Goal: Task Accomplishment & Management: Use online tool/utility

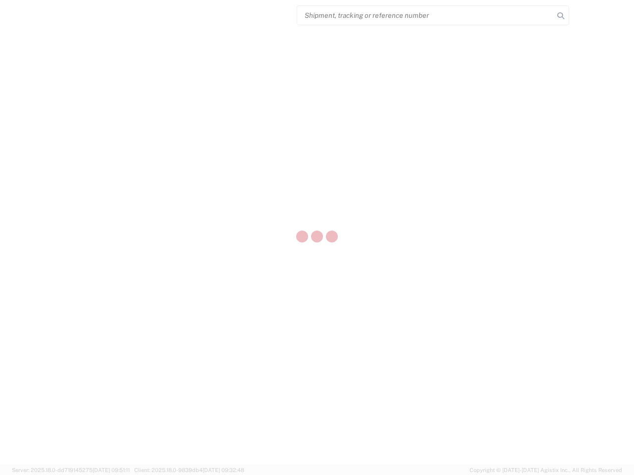
select select "US"
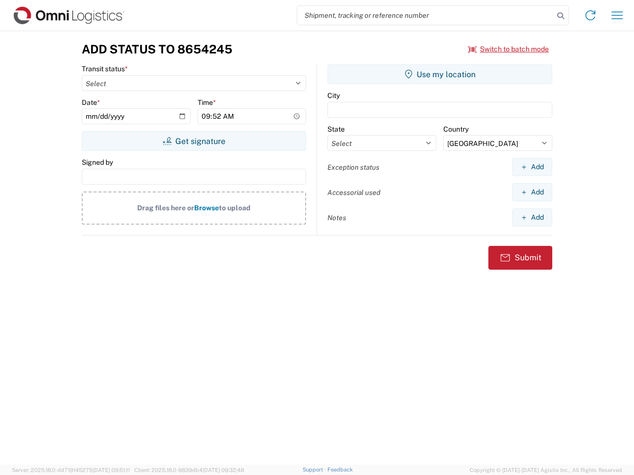
click at [425, 15] on input "search" at bounding box center [425, 15] width 256 height 19
click at [560, 16] on icon at bounding box center [560, 16] width 14 height 14
click at [590, 15] on icon at bounding box center [590, 15] width 16 height 16
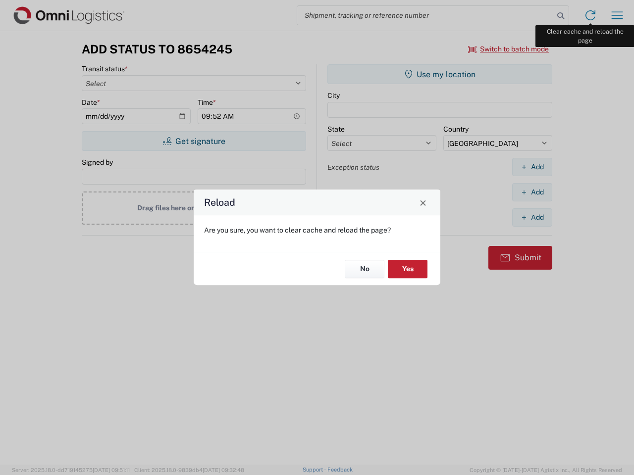
click at [617, 15] on div "Reload Are you sure, you want to clear cache and reload the page? No Yes" at bounding box center [317, 237] width 634 height 475
click at [508, 49] on div "Reload Are you sure, you want to clear cache and reload the page? No Yes" at bounding box center [317, 237] width 634 height 475
click at [194, 141] on div "Reload Are you sure, you want to clear cache and reload the page? No Yes" at bounding box center [317, 237] width 634 height 475
click at [440, 74] on div "Reload Are you sure, you want to clear cache and reload the page? No Yes" at bounding box center [317, 237] width 634 height 475
click at [532, 167] on div "Reload Are you sure, you want to clear cache and reload the page? No Yes" at bounding box center [317, 237] width 634 height 475
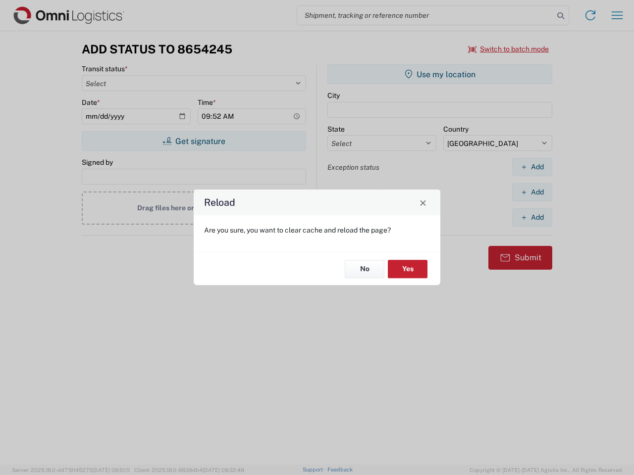
click at [532, 192] on div "Reload Are you sure, you want to clear cache and reload the page? No Yes" at bounding box center [317, 237] width 634 height 475
click at [532, 217] on div "Reload Are you sure, you want to clear cache and reload the page? No Yes" at bounding box center [317, 237] width 634 height 475
